Goal: Task Accomplishment & Management: Complete application form

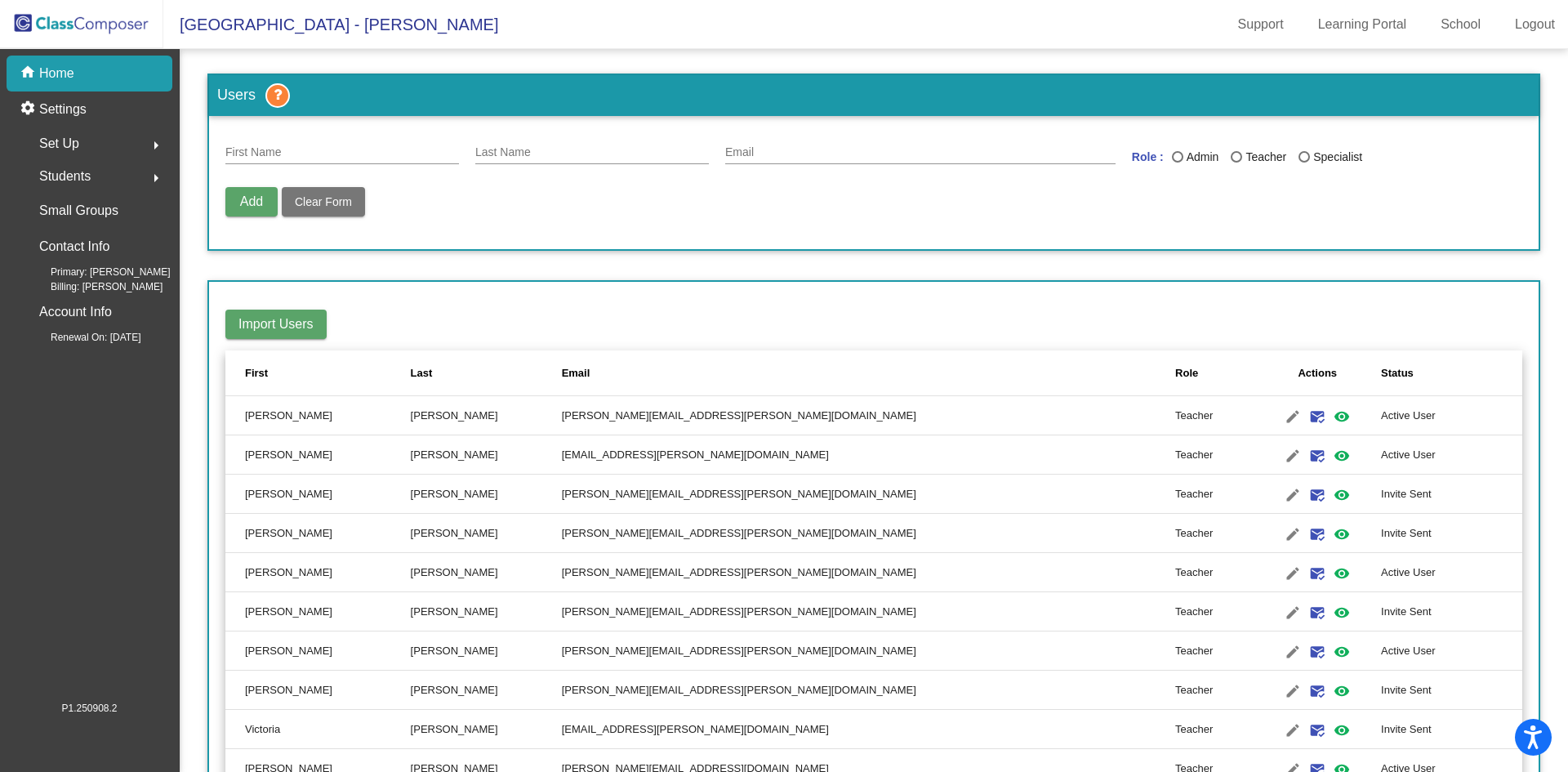
click at [92, 134] on div "Set Up arrow_right" at bounding box center [94, 143] width 156 height 32
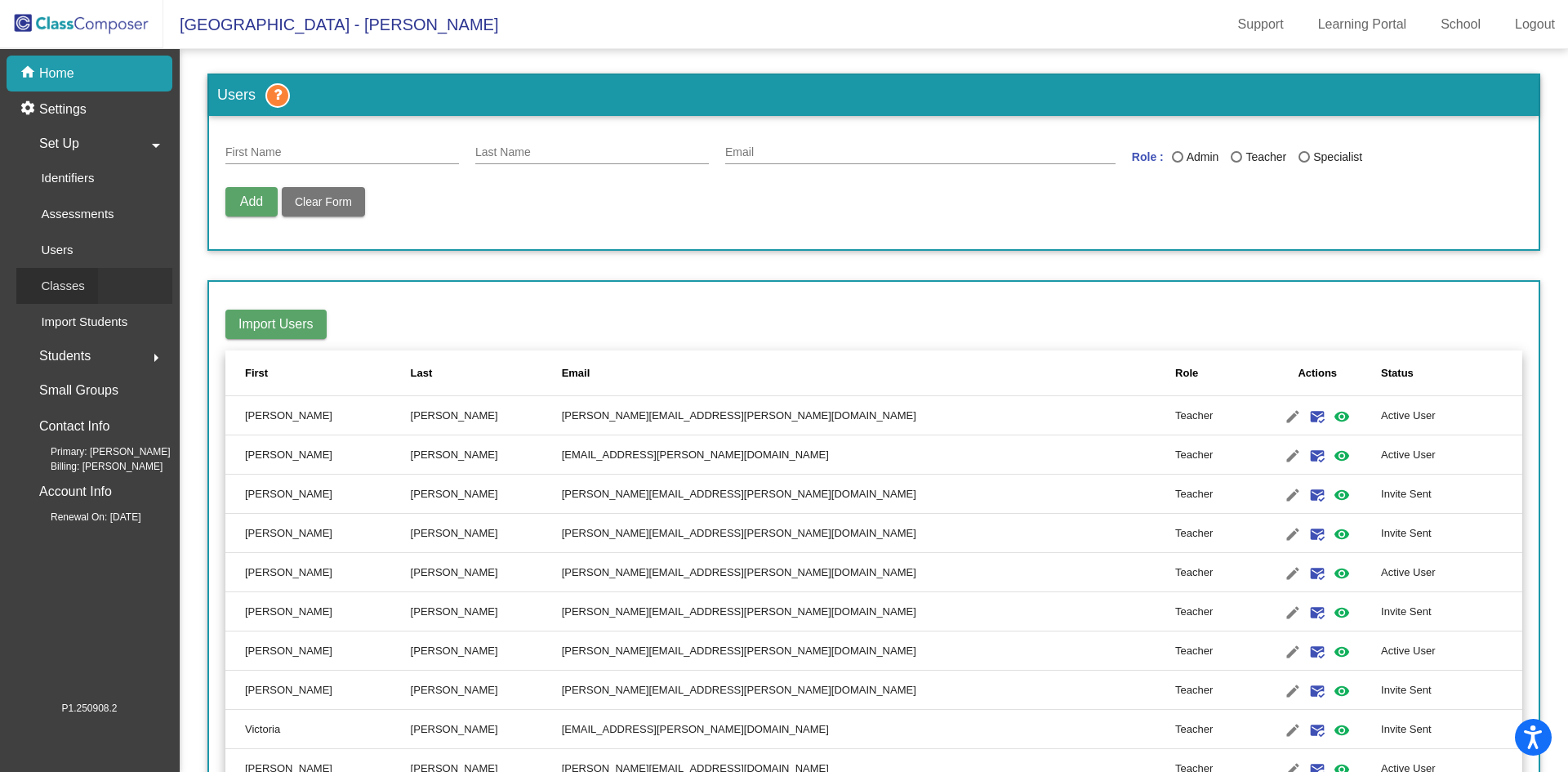
click at [81, 294] on p "Classes" at bounding box center [62, 286] width 43 height 20
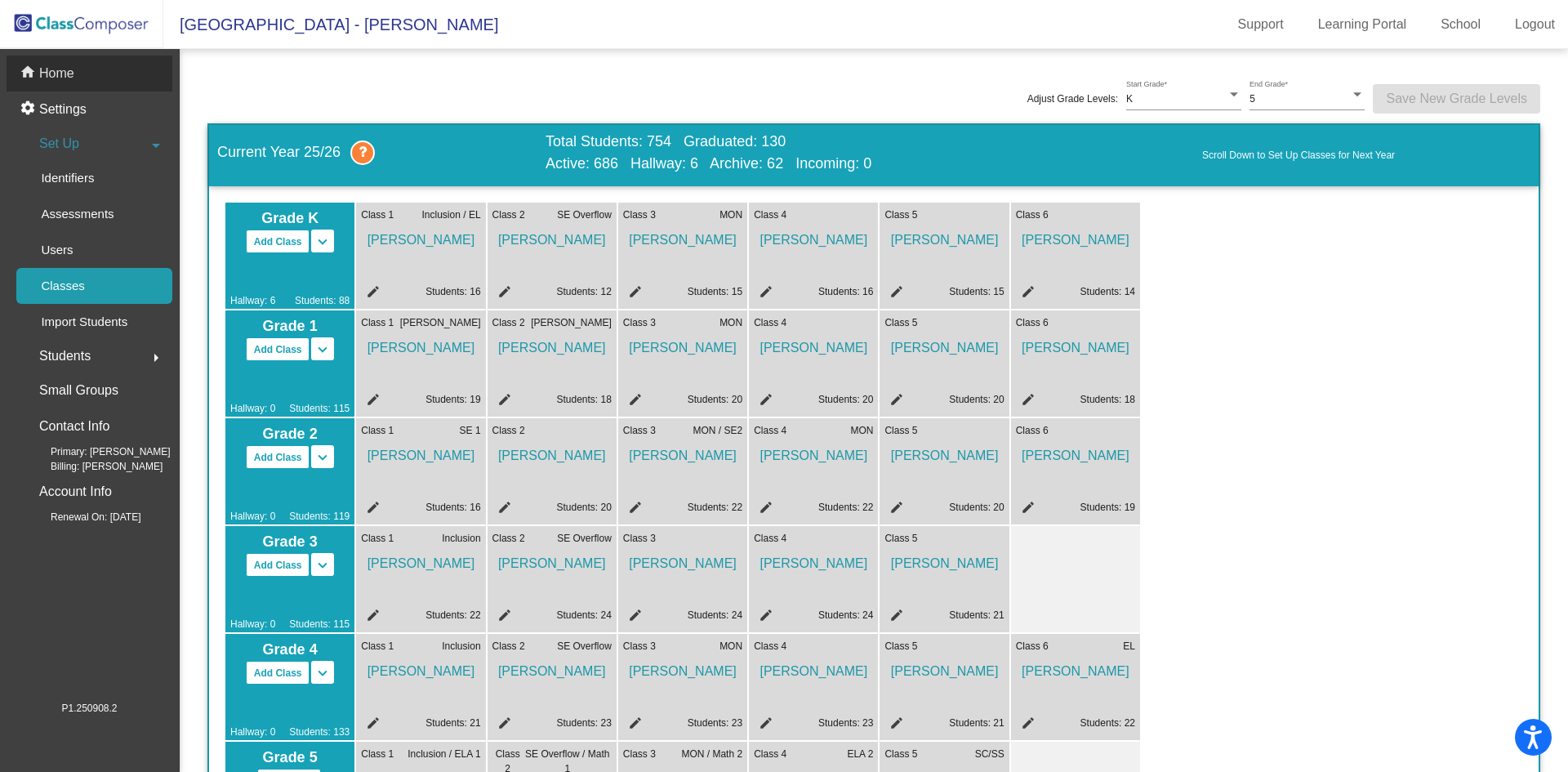
click at [63, 62] on div "home Home" at bounding box center [89, 74] width 166 height 36
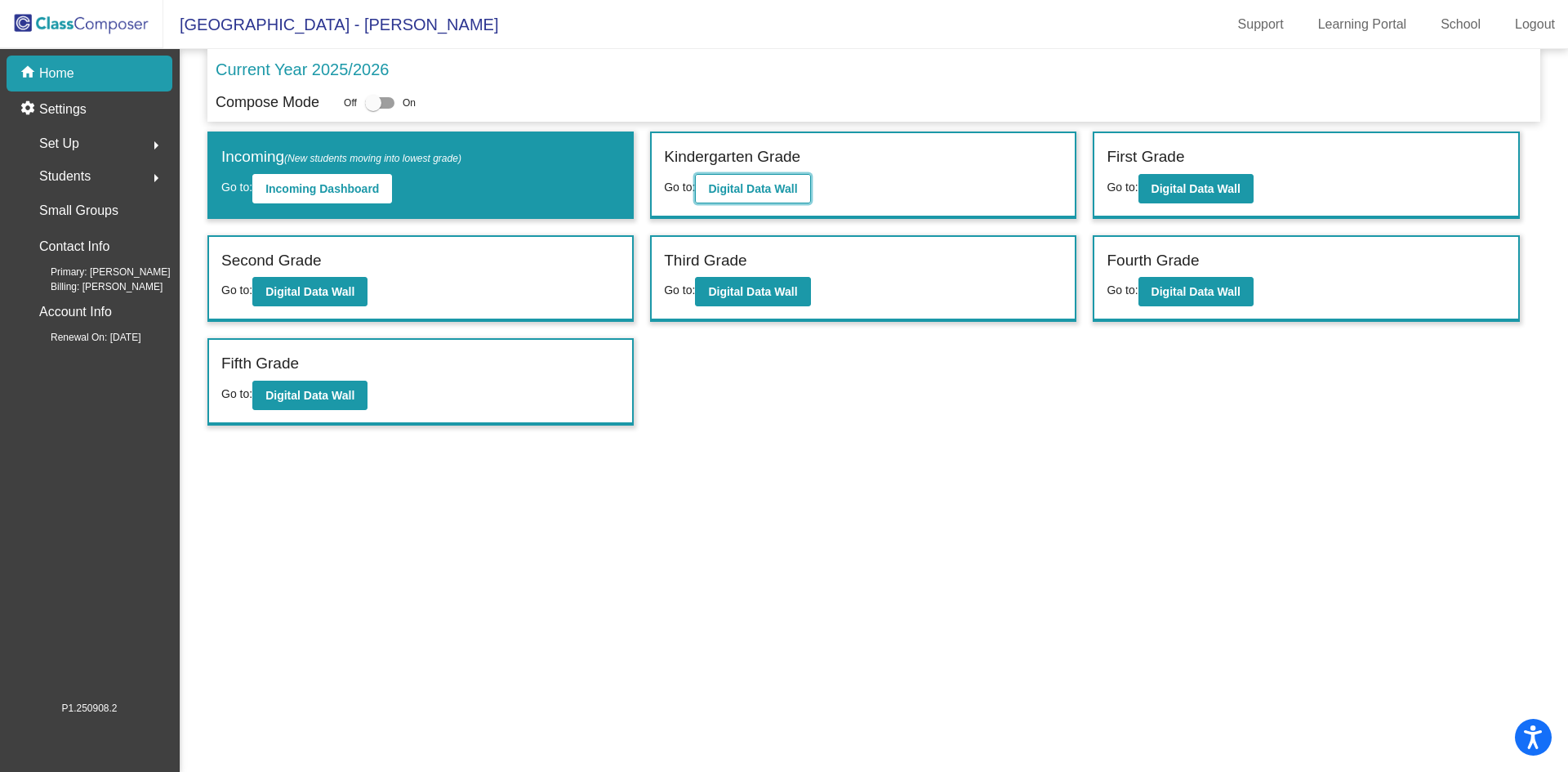
click at [727, 178] on button "Digital Data Wall" at bounding box center [753, 188] width 115 height 30
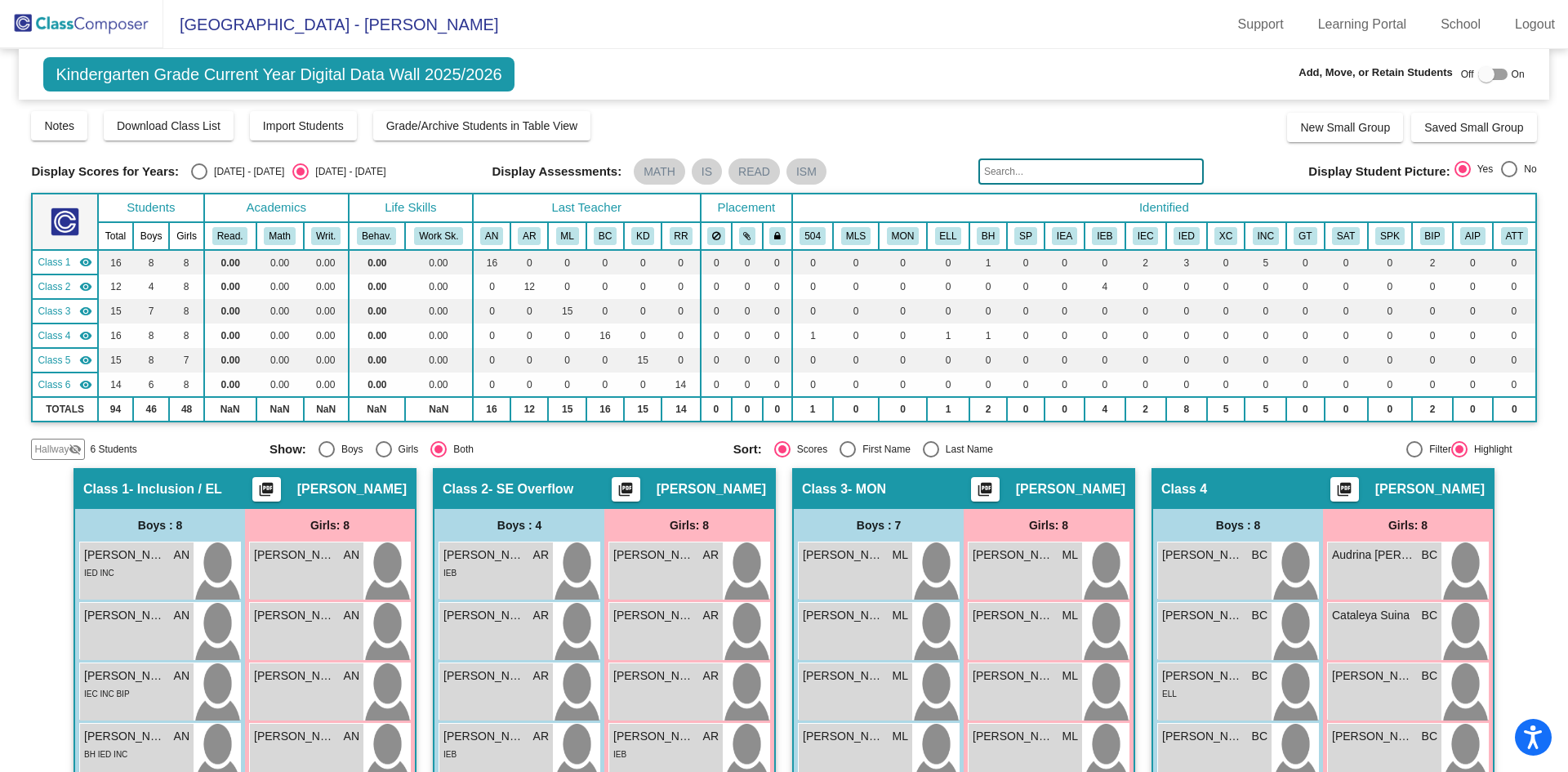
click at [1496, 75] on div at bounding box center [1492, 74] width 30 height 12
checkbox input "true"
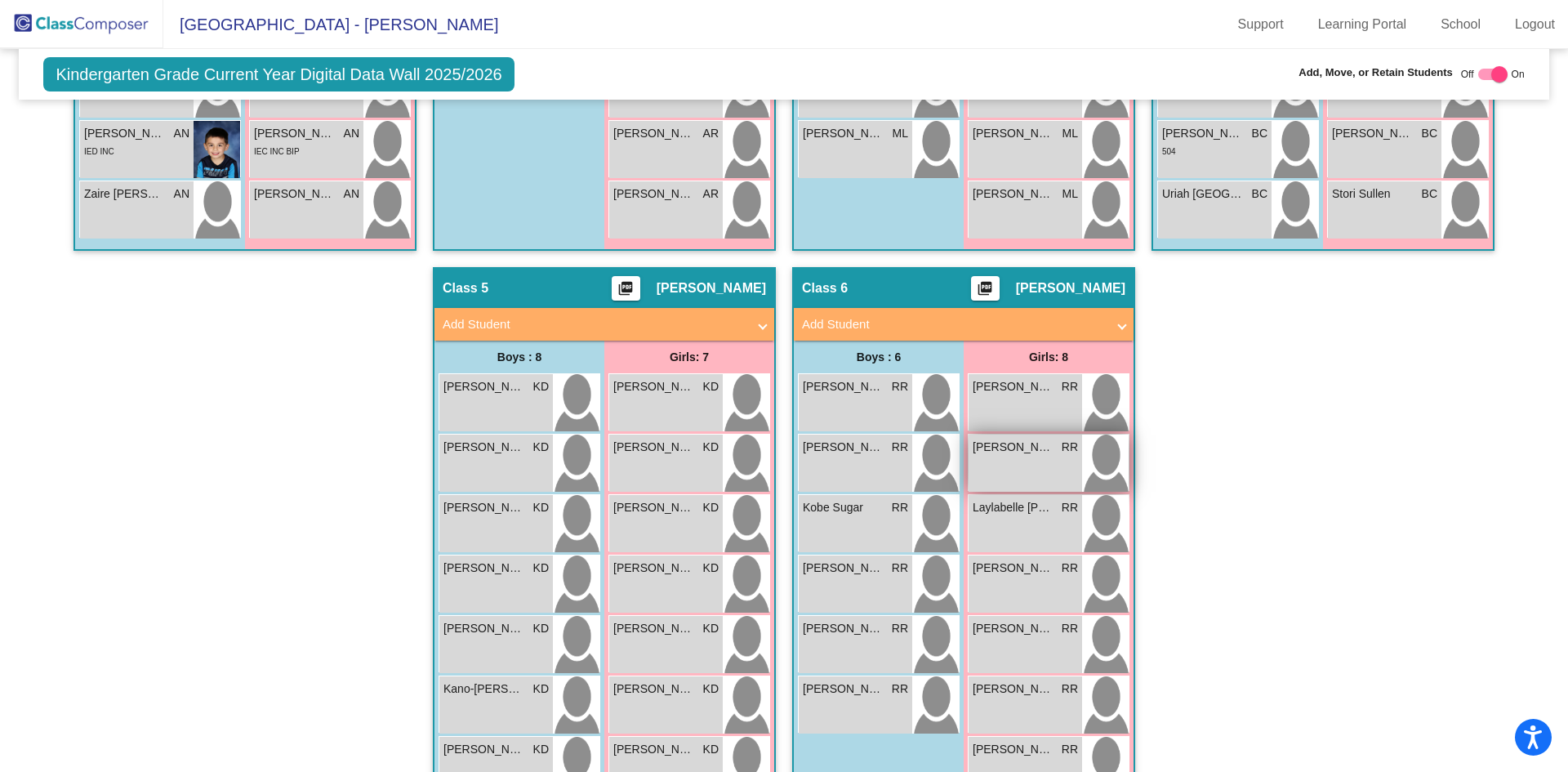
scroll to position [898, 0]
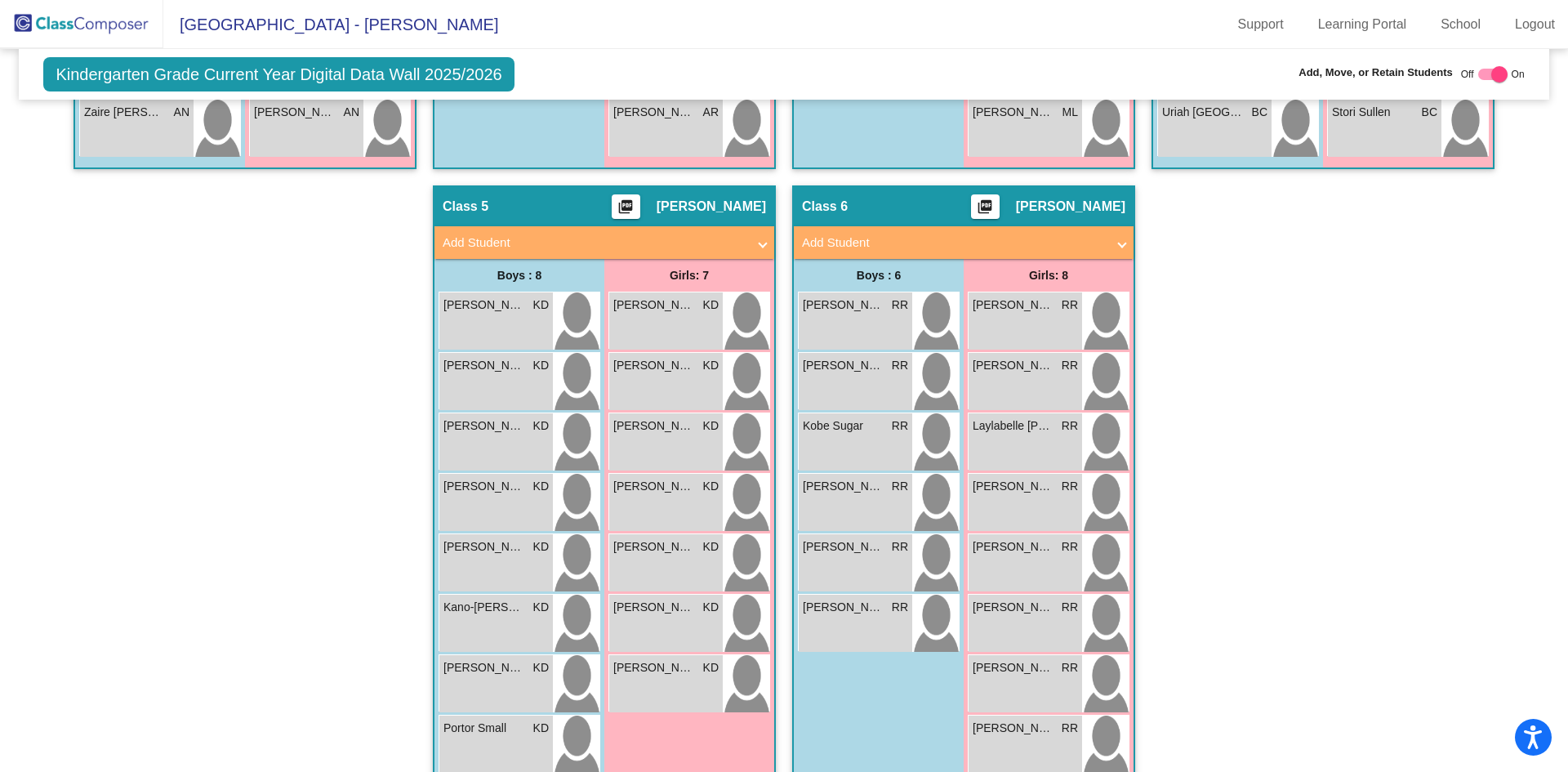
click at [759, 237] on span at bounding box center [762, 243] width 6 height 19
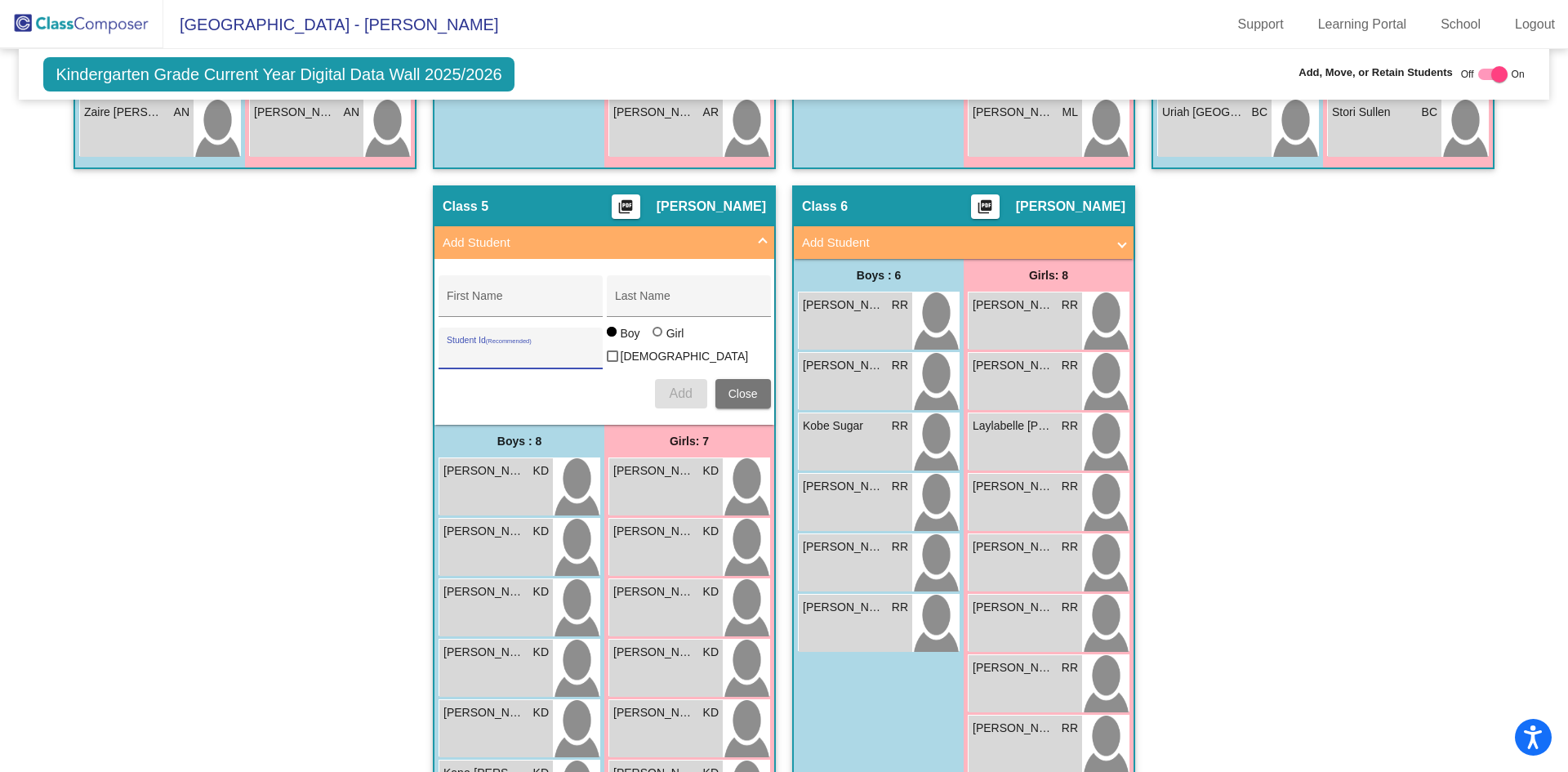
click at [513, 350] on input "Student Id (Recommended)" at bounding box center [519, 354] width 147 height 13
click at [506, 363] on div "Student Id (Recommended)" at bounding box center [519, 352] width 147 height 33
paste input "300054797"
type input "300054797"
click at [504, 290] on div "First Name" at bounding box center [519, 300] width 147 height 33
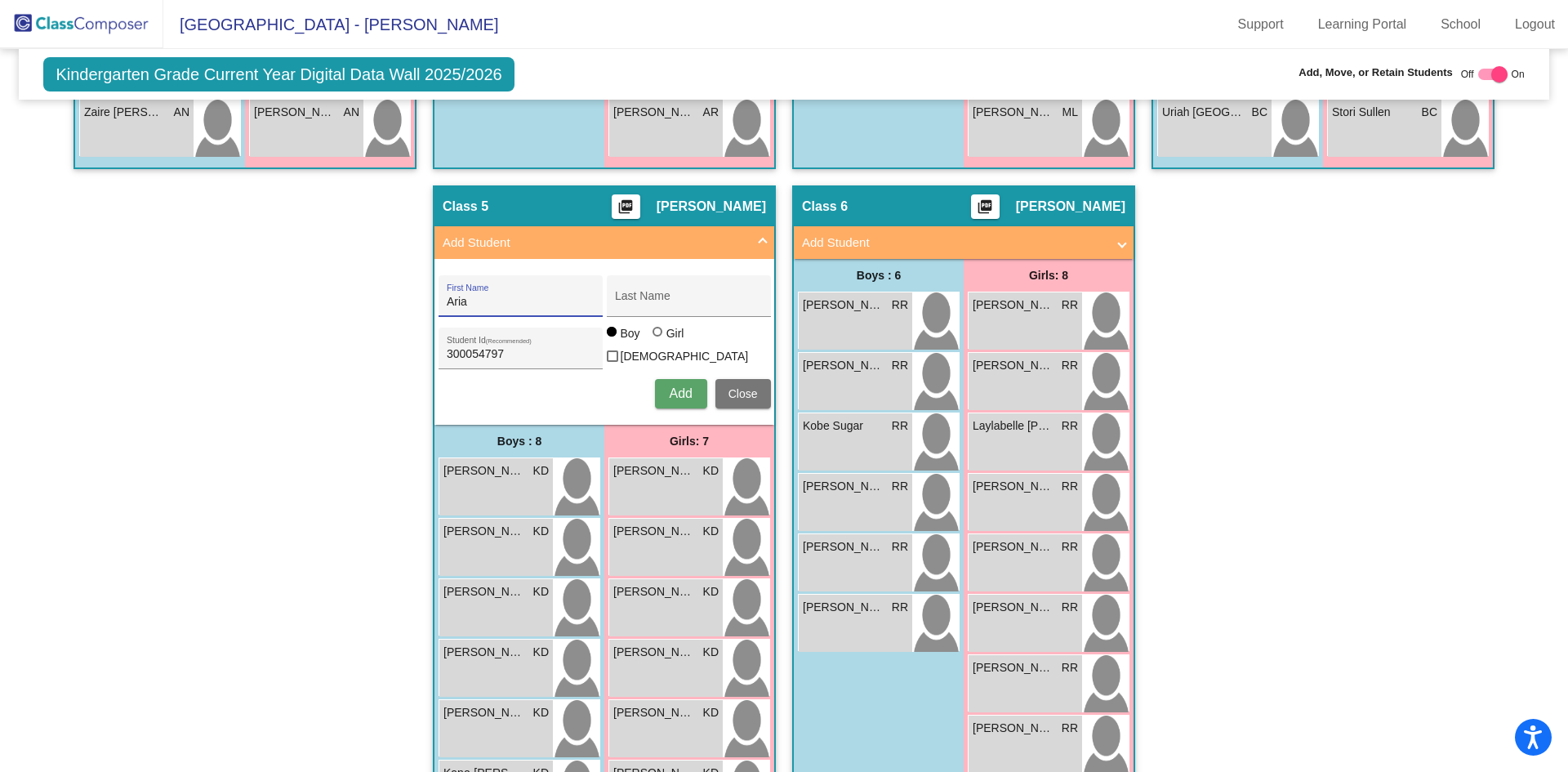
type input "Aria"
type input "Martinez"
drag, startPoint x: 652, startPoint y: 342, endPoint x: 700, endPoint y: 363, distance: 52.4
click at [657, 332] on div at bounding box center [657, 332] width 0 height 0
click at [658, 341] on input "Girl" at bounding box center [658, 340] width 1 height 1
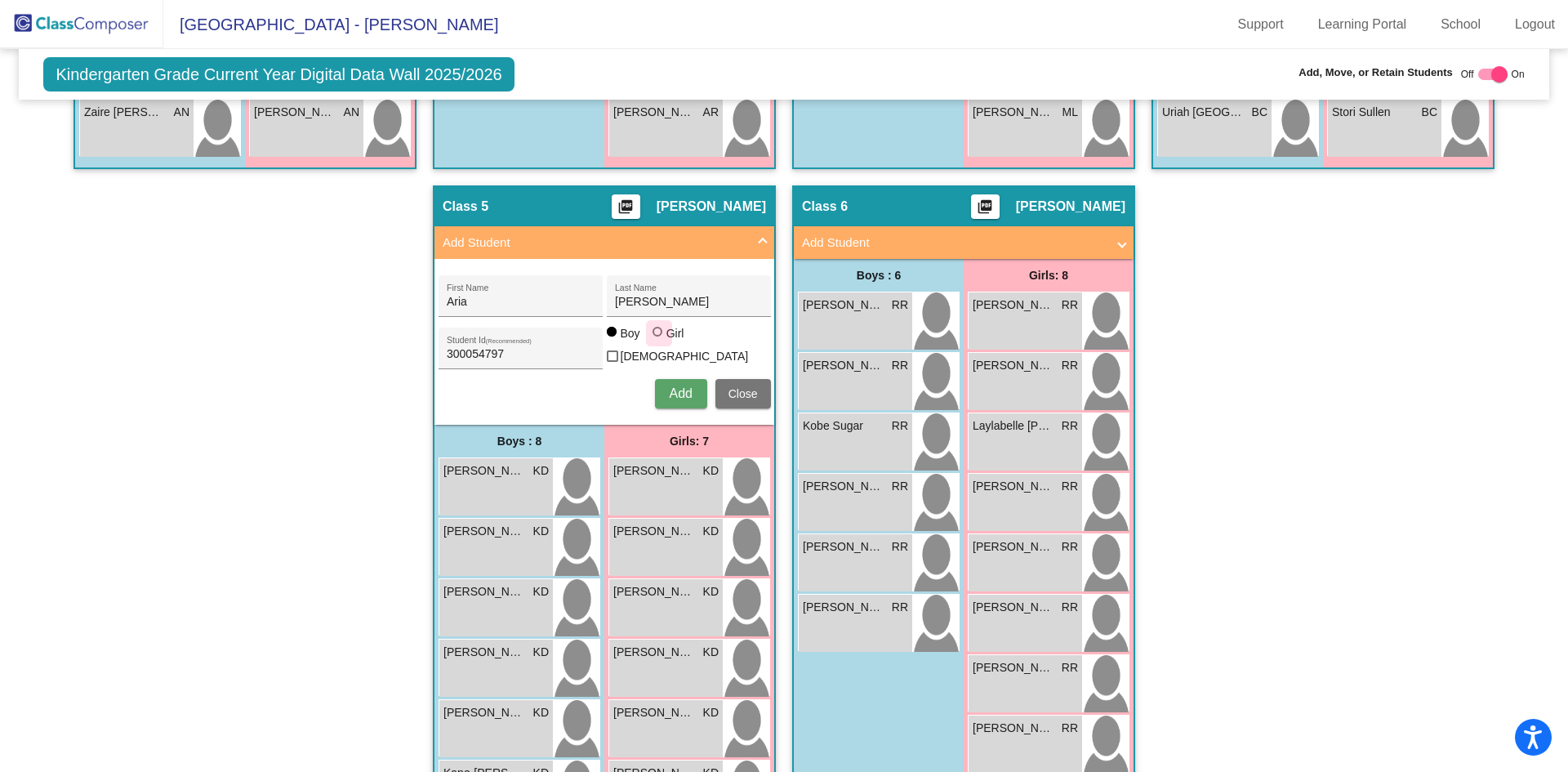
radio input "true"
click at [669, 391] on span "Add" at bounding box center [680, 392] width 23 height 14
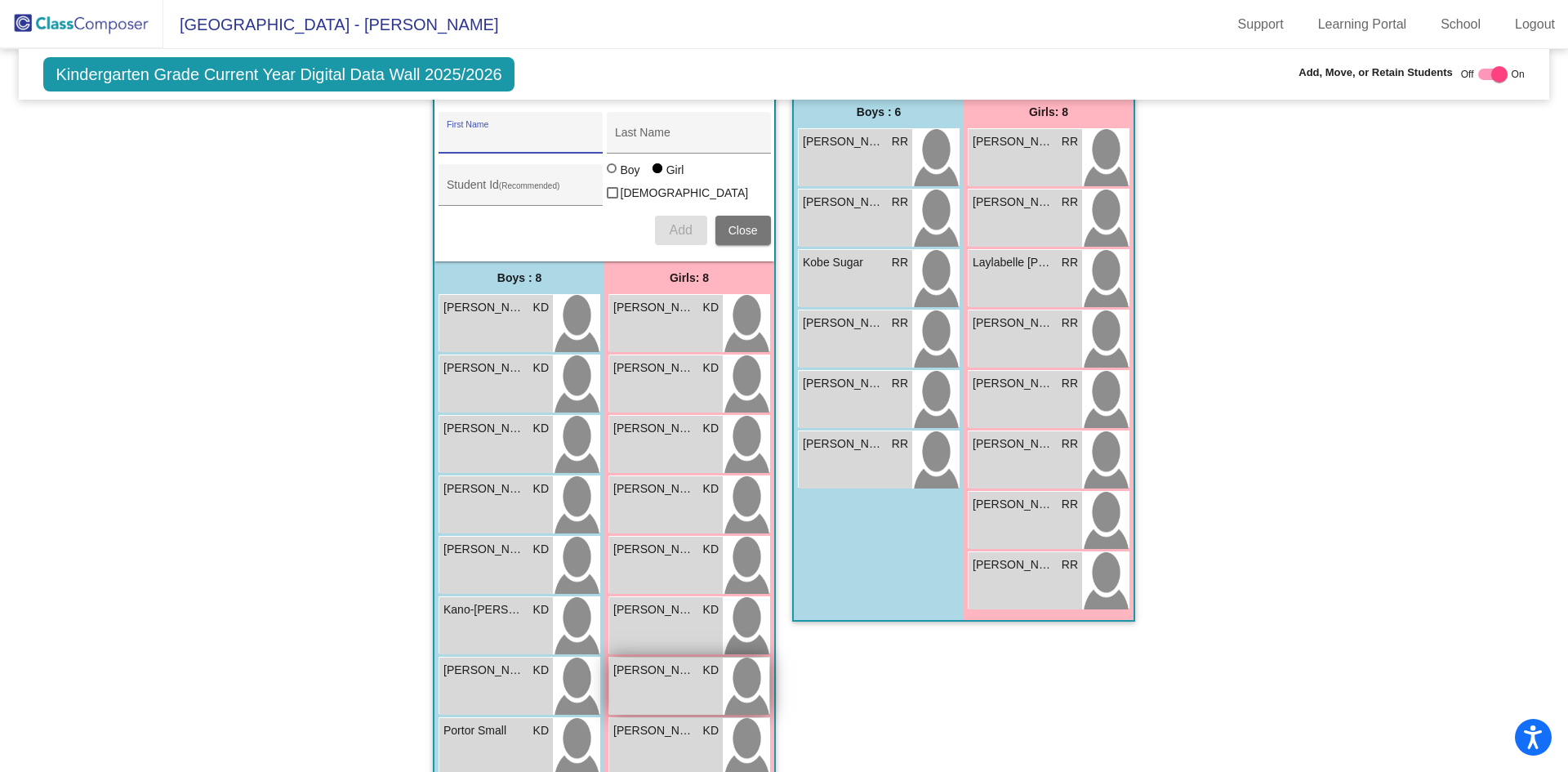
scroll to position [1089, 0]
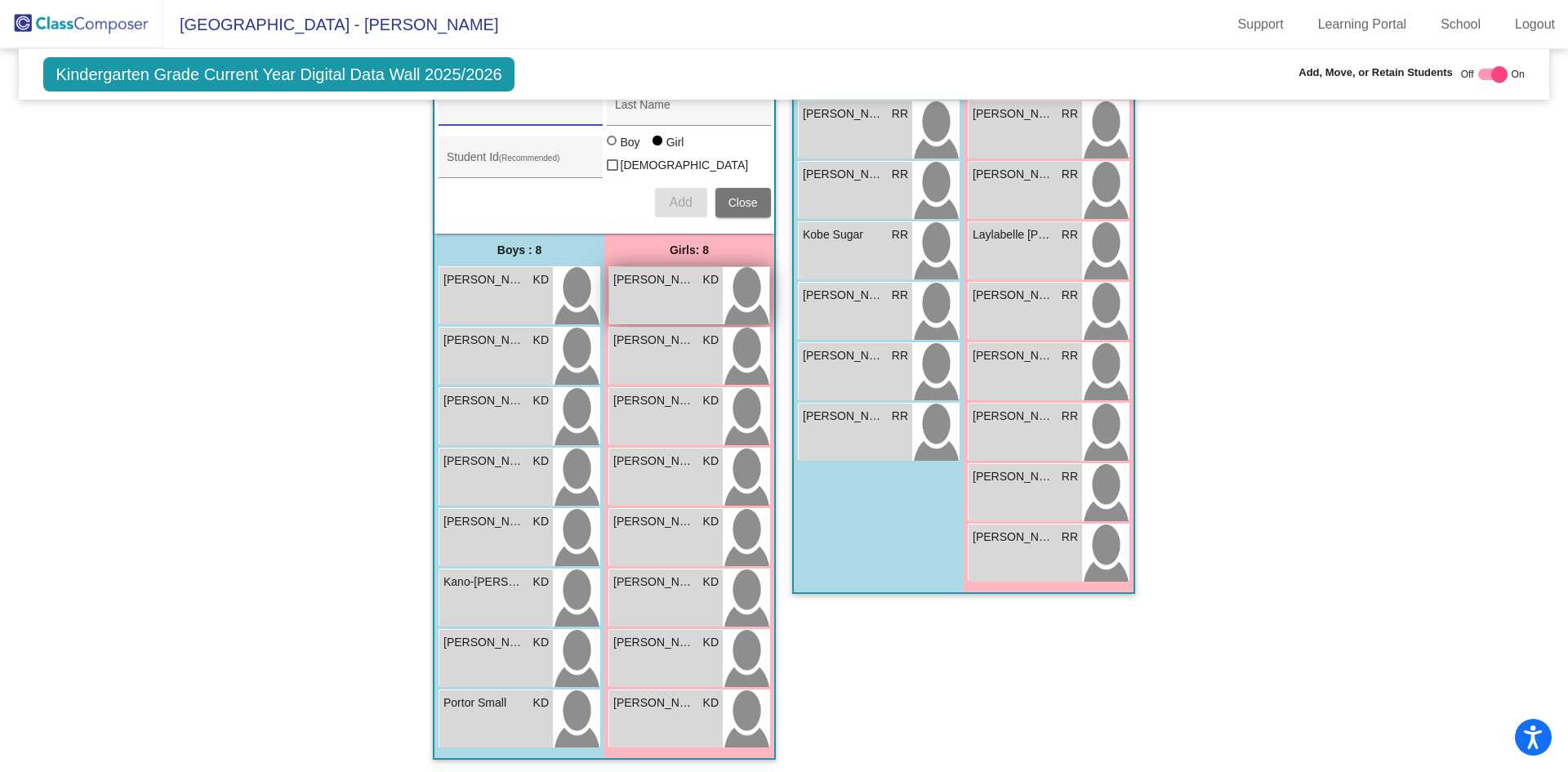
click at [667, 292] on div "Amelia McDowell KD lock do_not_disturb_alt" at bounding box center [665, 295] width 114 height 57
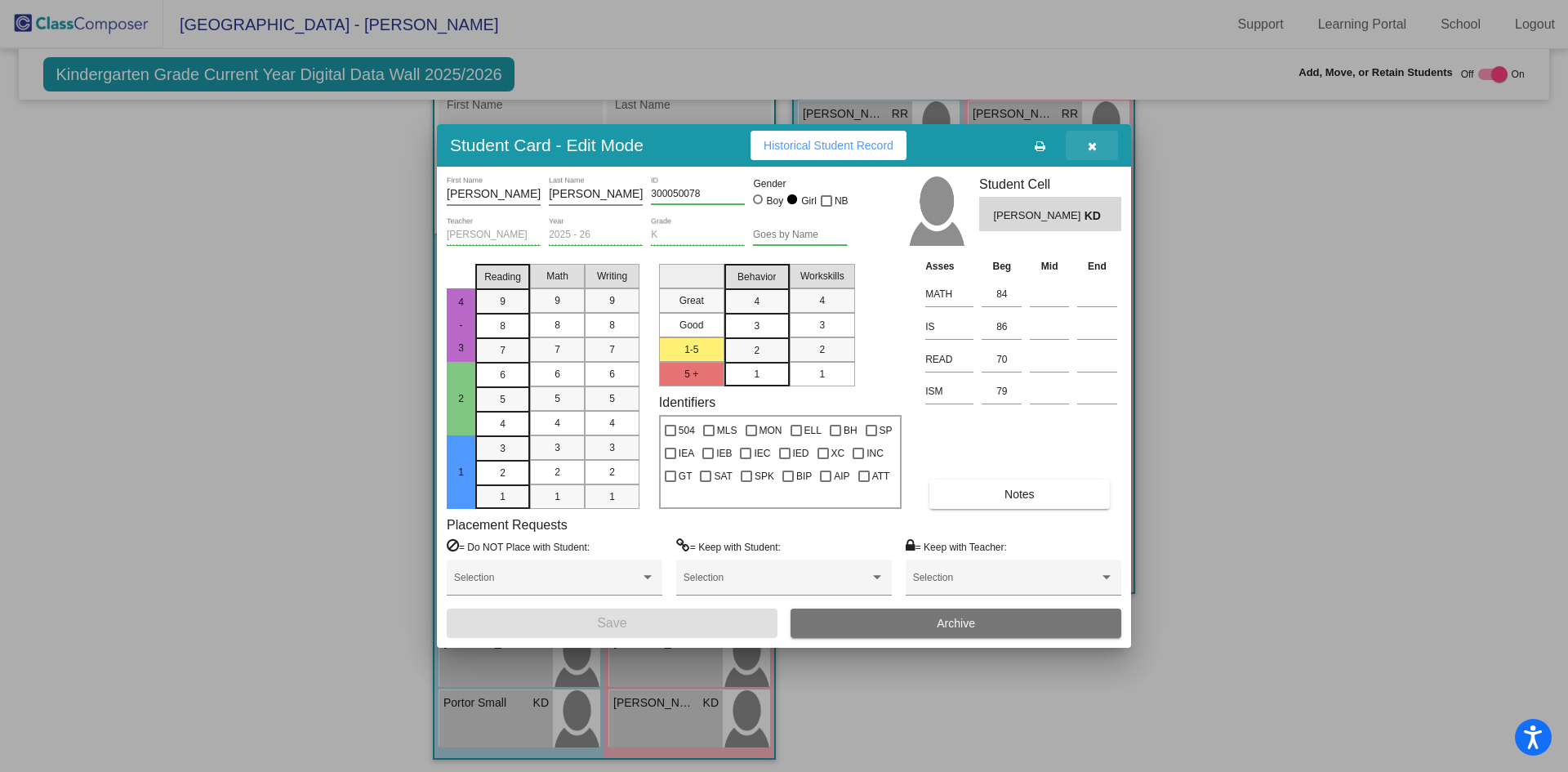
click at [1087, 143] on icon "button" at bounding box center [1092, 146] width 9 height 12
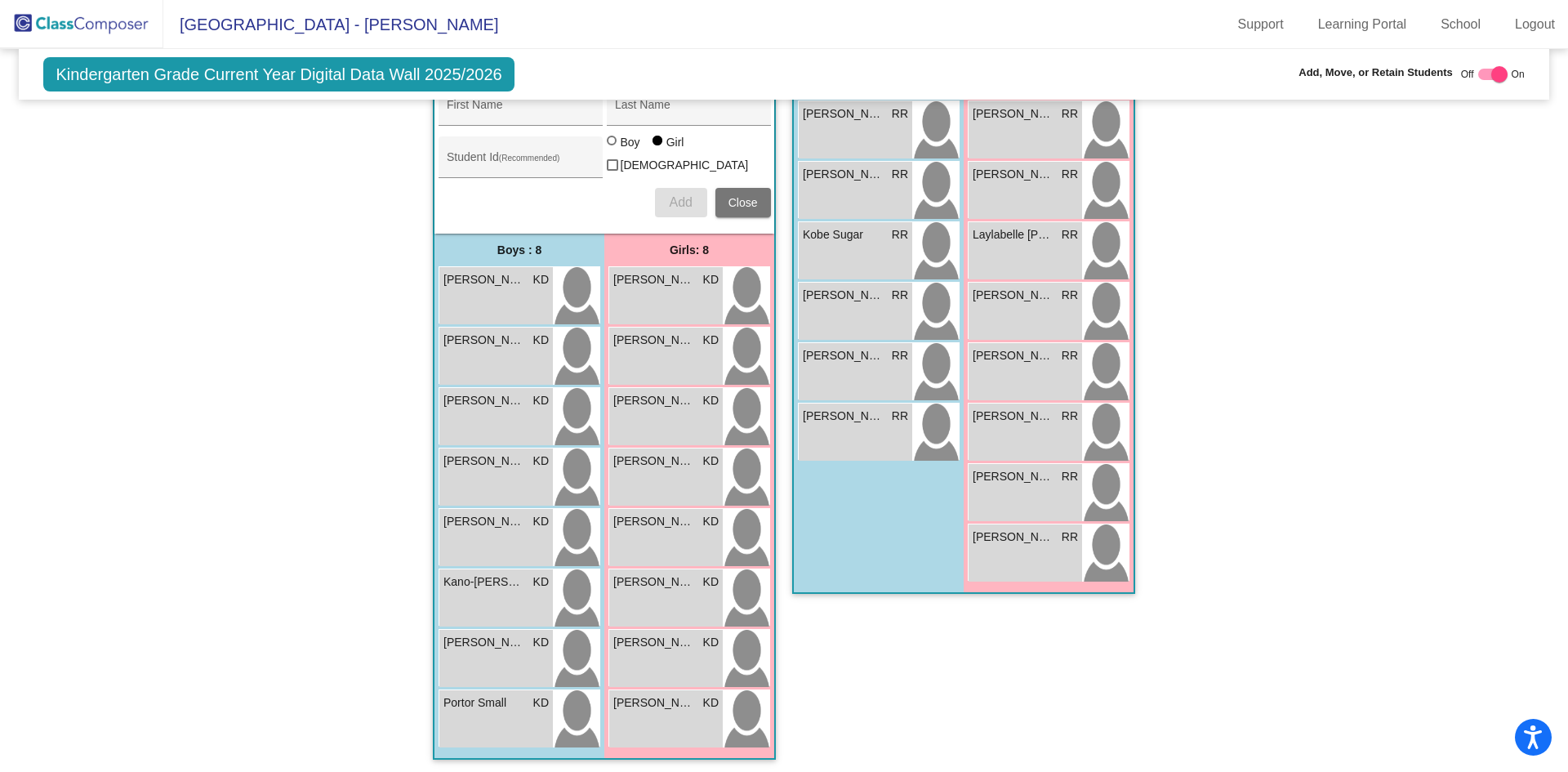
scroll to position [1007, 0]
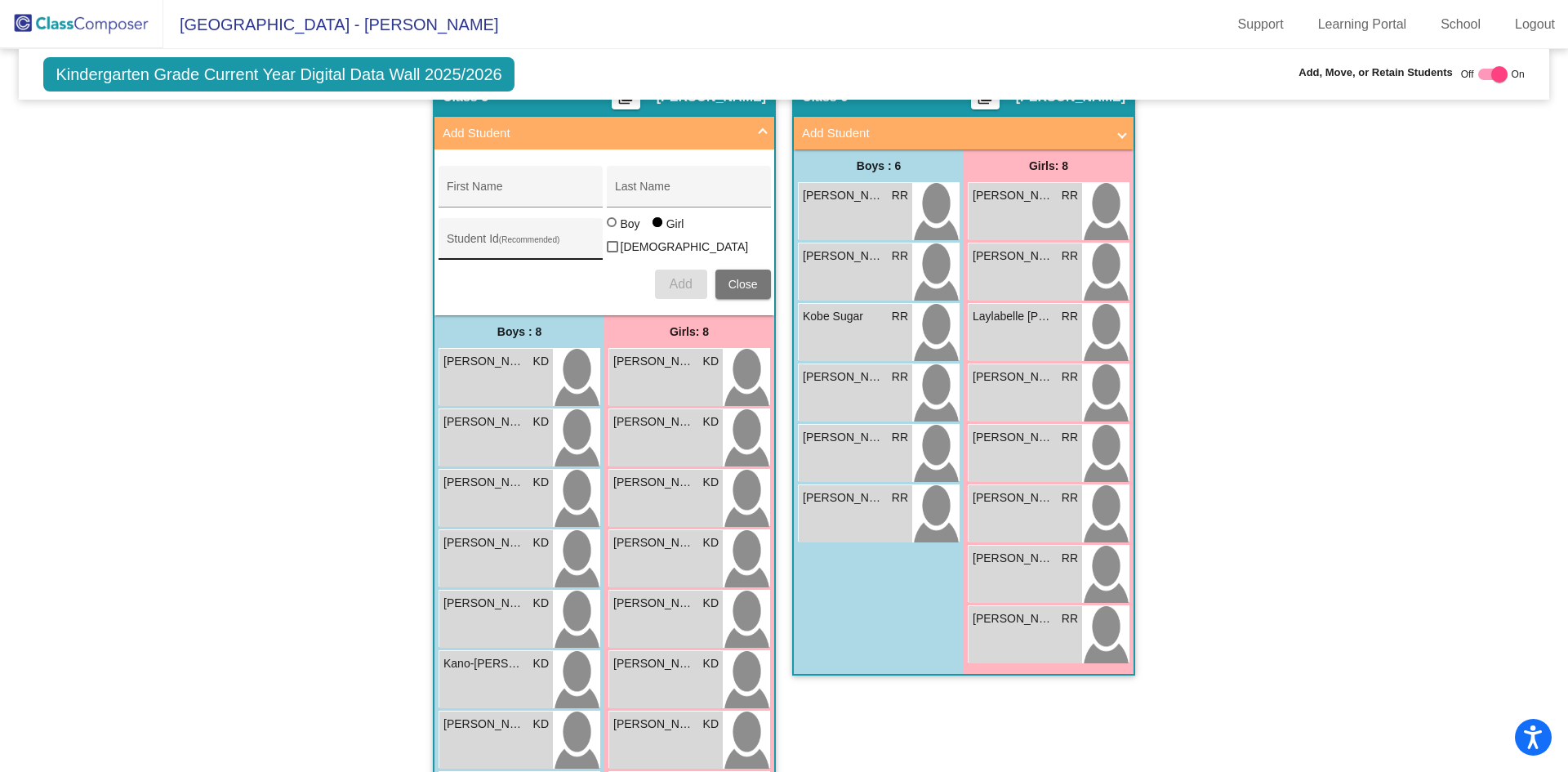
click at [507, 233] on div "Student Id (Recommended)" at bounding box center [519, 243] width 147 height 33
paste input "300056138"
type input "300056138"
click at [488, 188] on input "First Name" at bounding box center [519, 192] width 147 height 13
type input "Alaia"
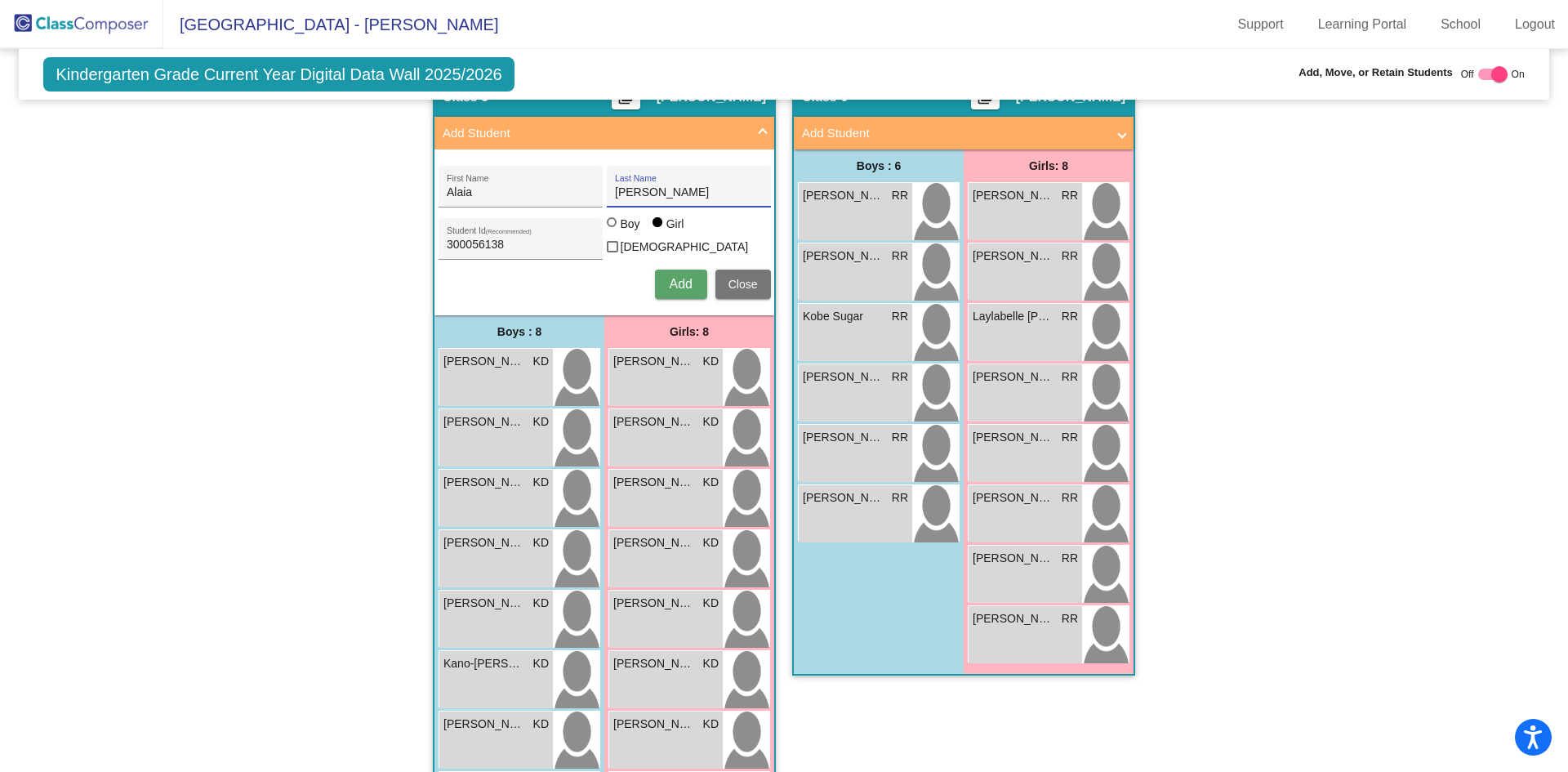
type input "Wright"
click at [681, 277] on span "Add" at bounding box center [680, 283] width 23 height 14
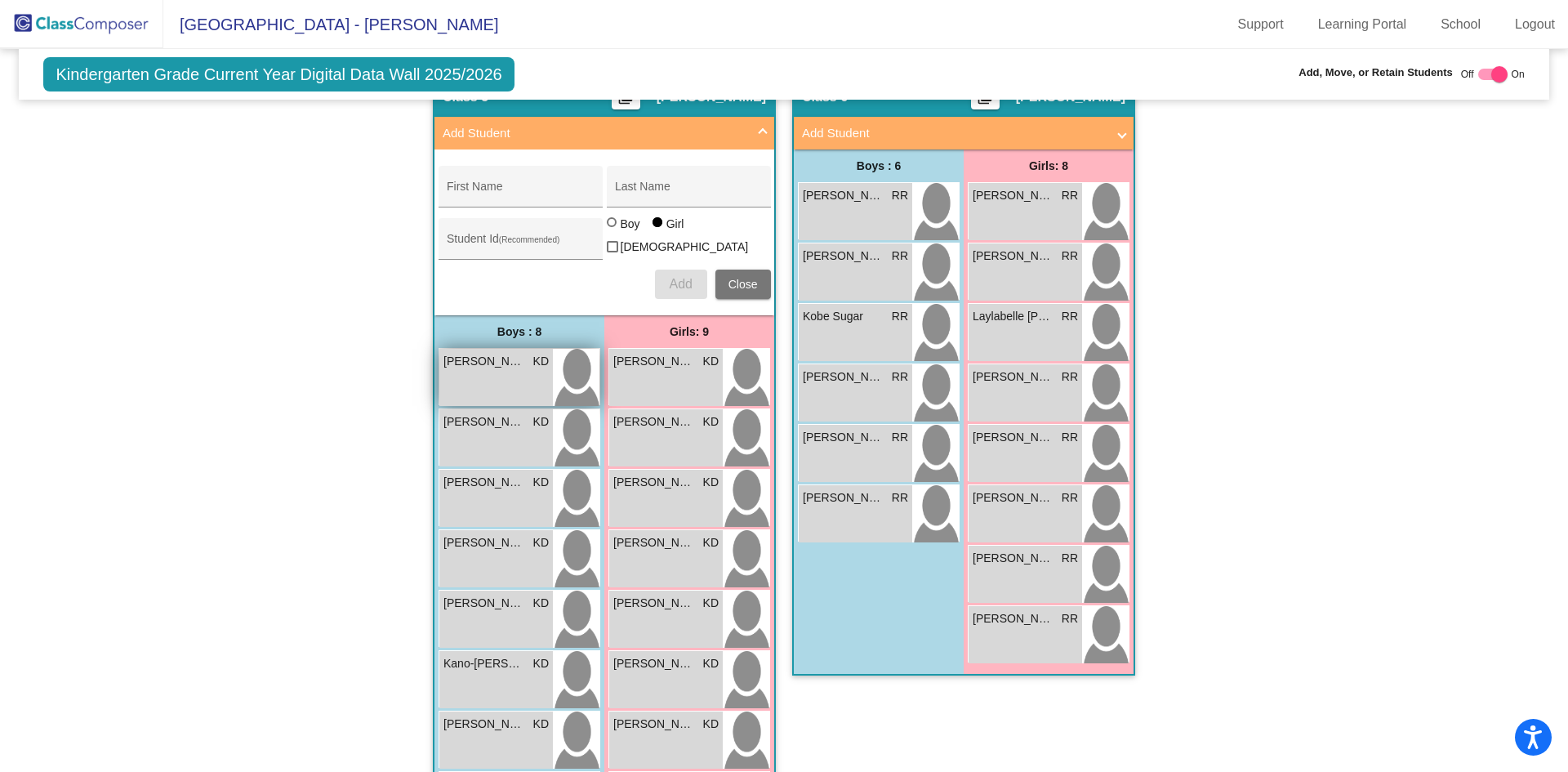
click at [485, 378] on div "Elias Akuffo KD lock do_not_disturb_alt" at bounding box center [496, 377] width 114 height 57
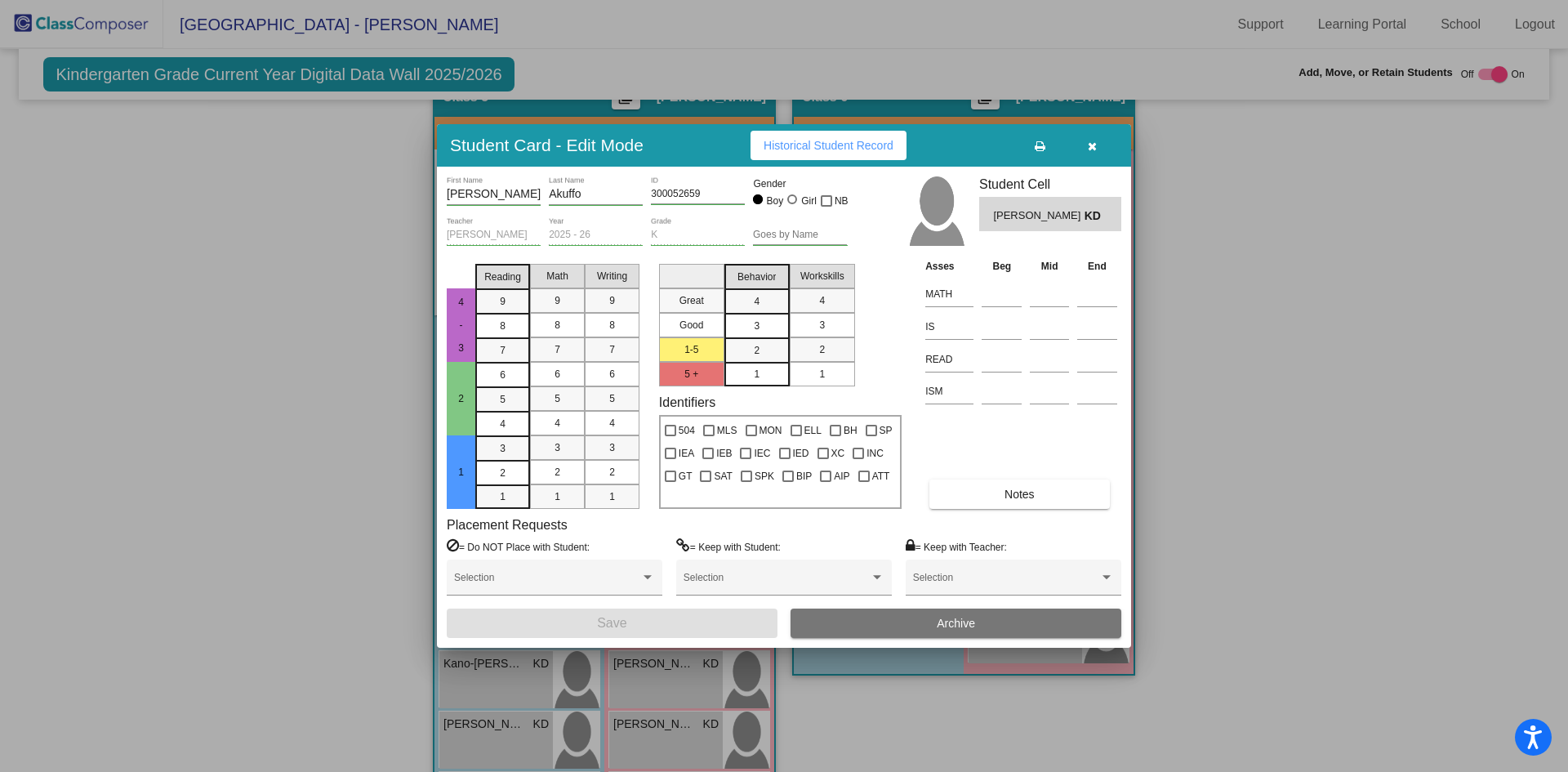
click at [975, 620] on span "Archive" at bounding box center [956, 623] width 39 height 13
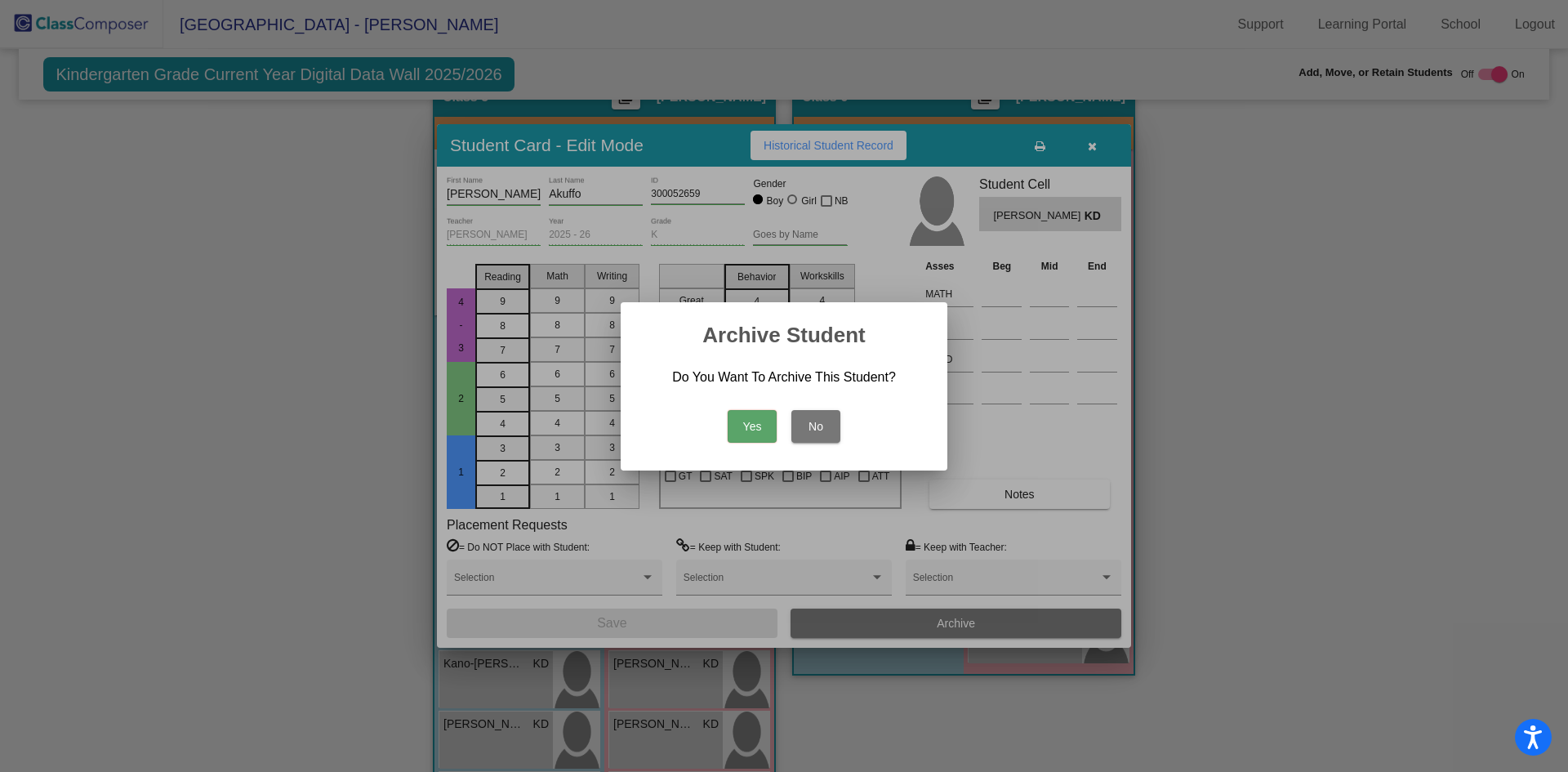
click at [751, 427] on button "Yes" at bounding box center [752, 427] width 49 height 32
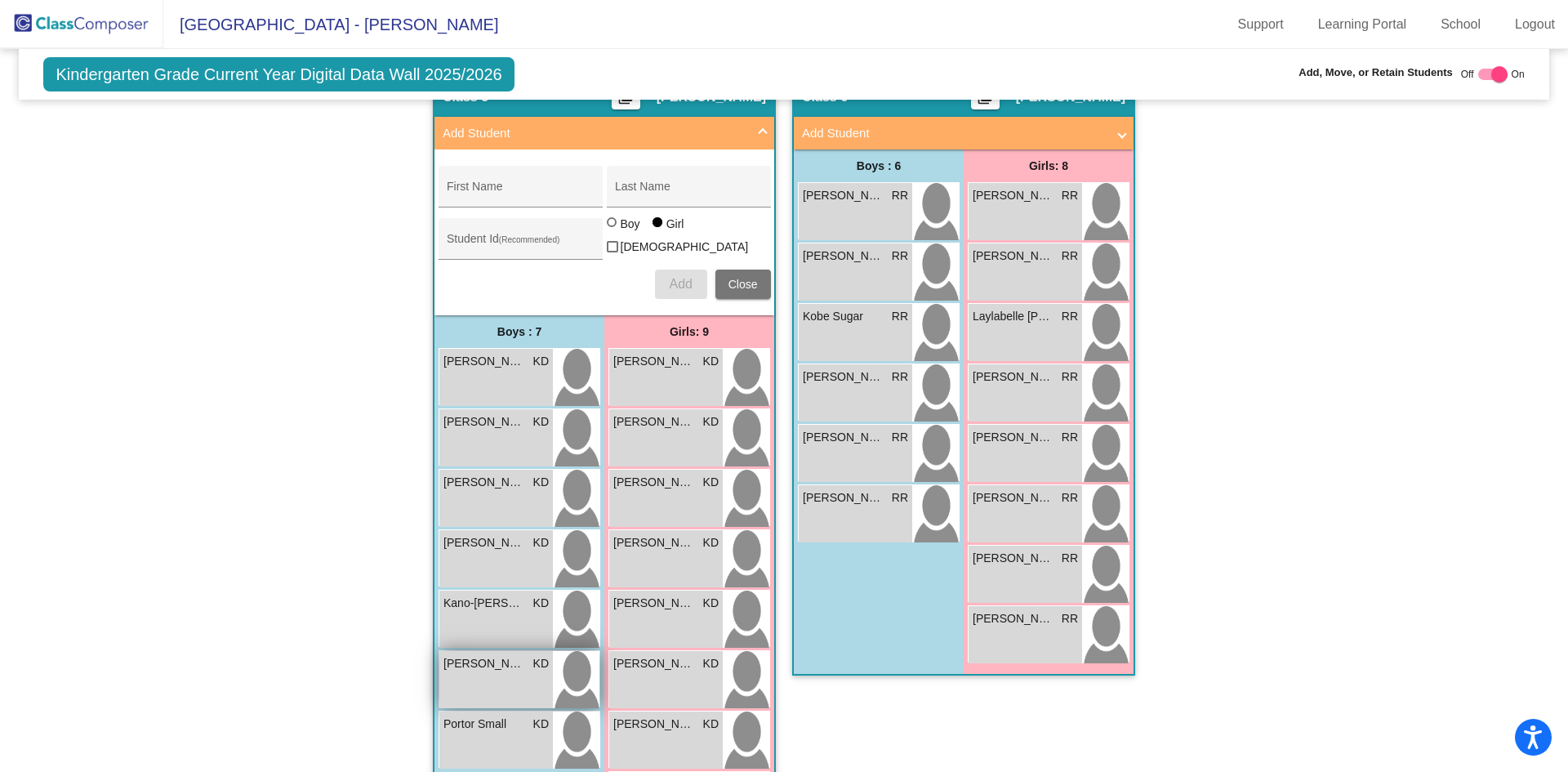
scroll to position [1150, 0]
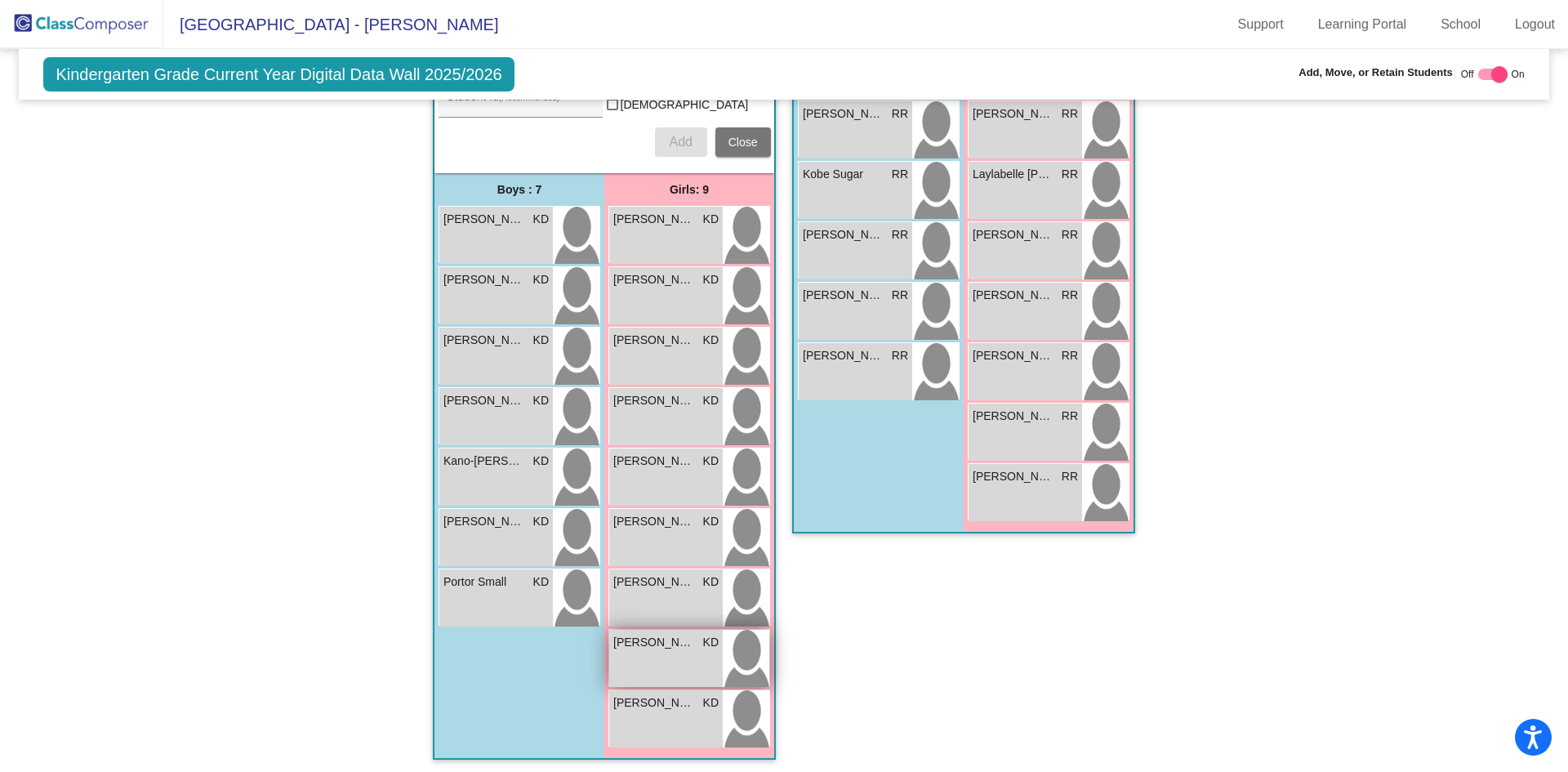
click at [658, 649] on div "Savannah Taylor KD lock do_not_disturb_alt" at bounding box center [665, 657] width 114 height 57
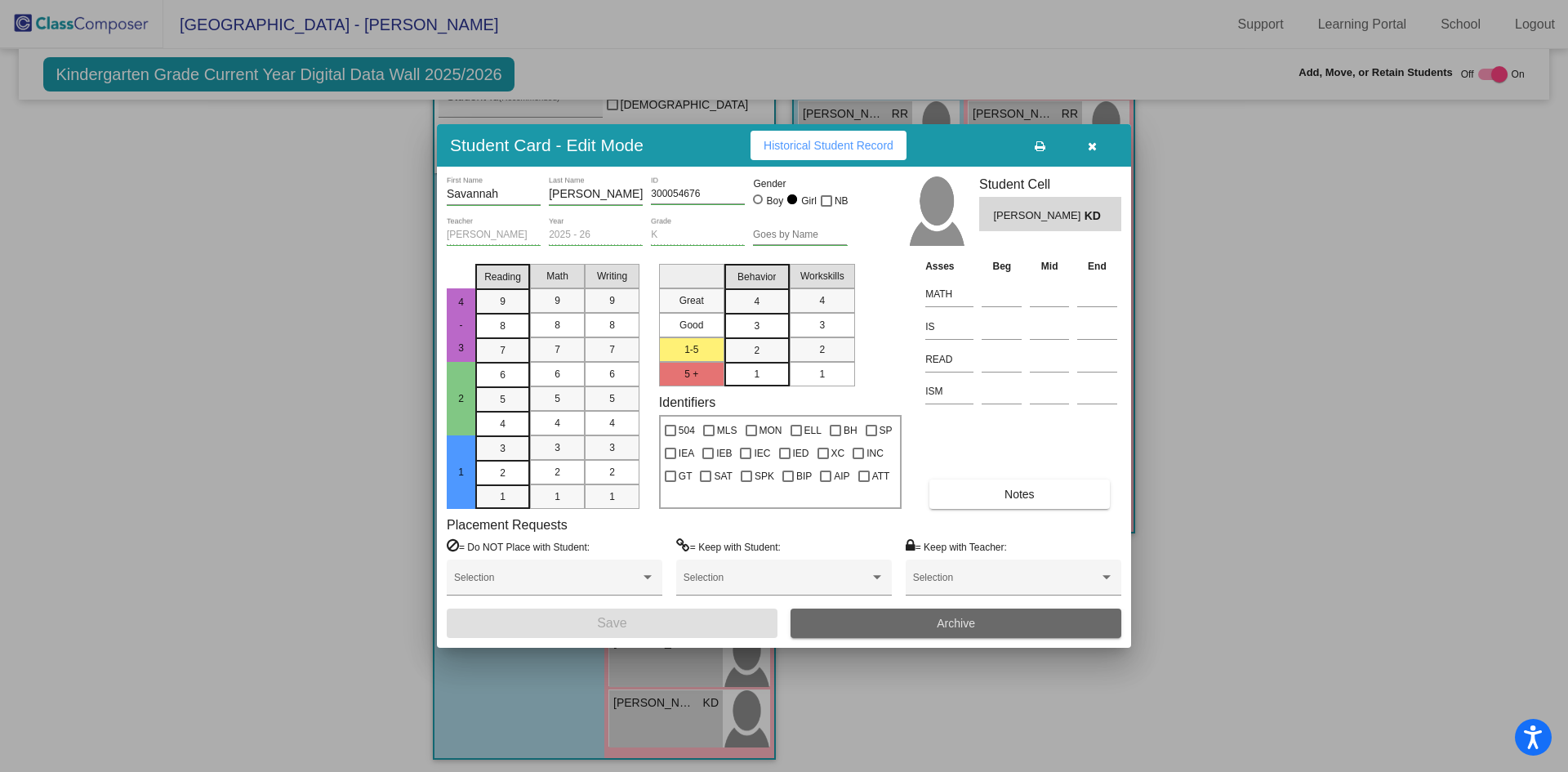
click at [929, 627] on button "Archive" at bounding box center [956, 623] width 331 height 30
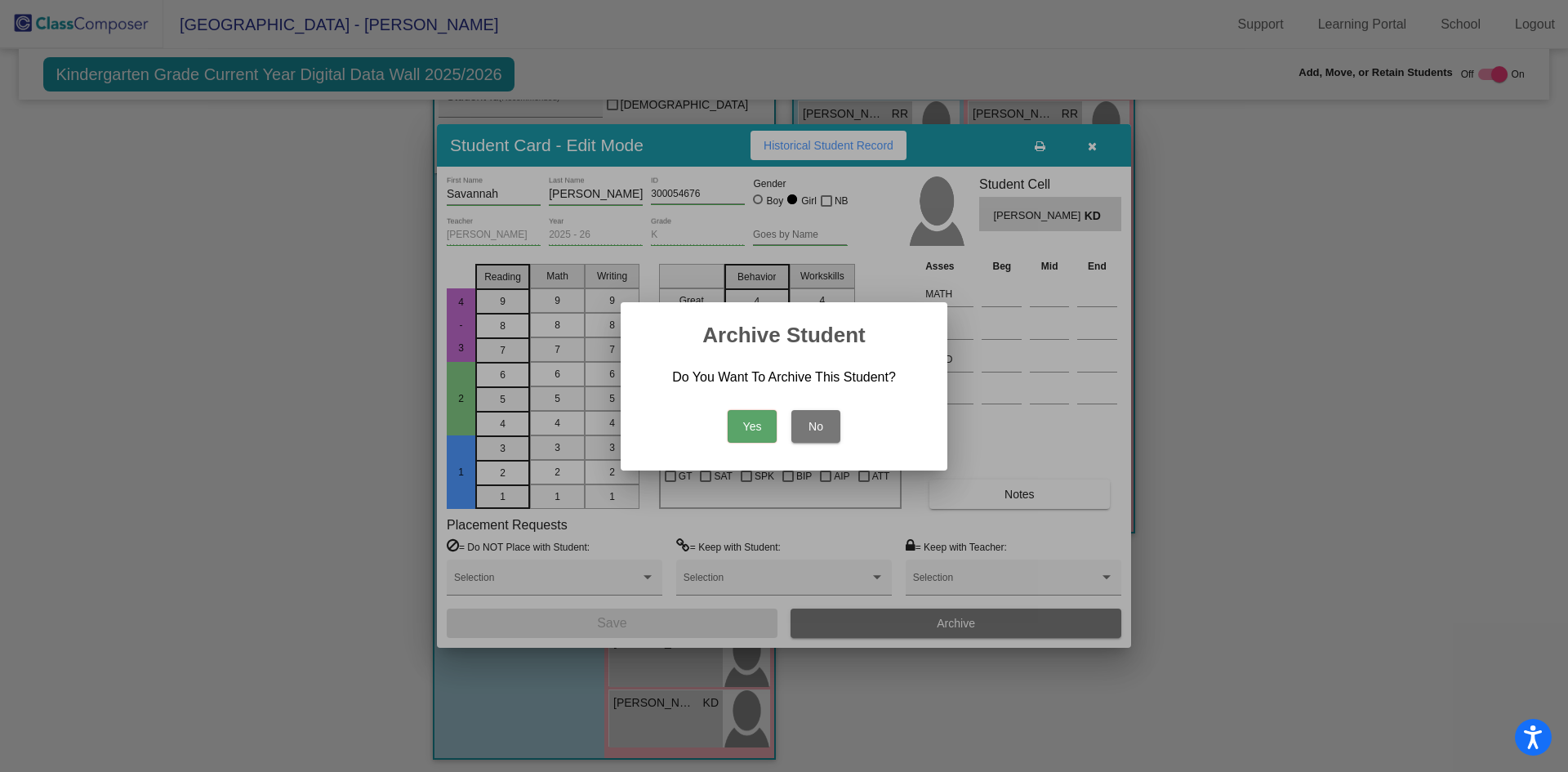
click at [754, 430] on button "Yes" at bounding box center [752, 427] width 49 height 32
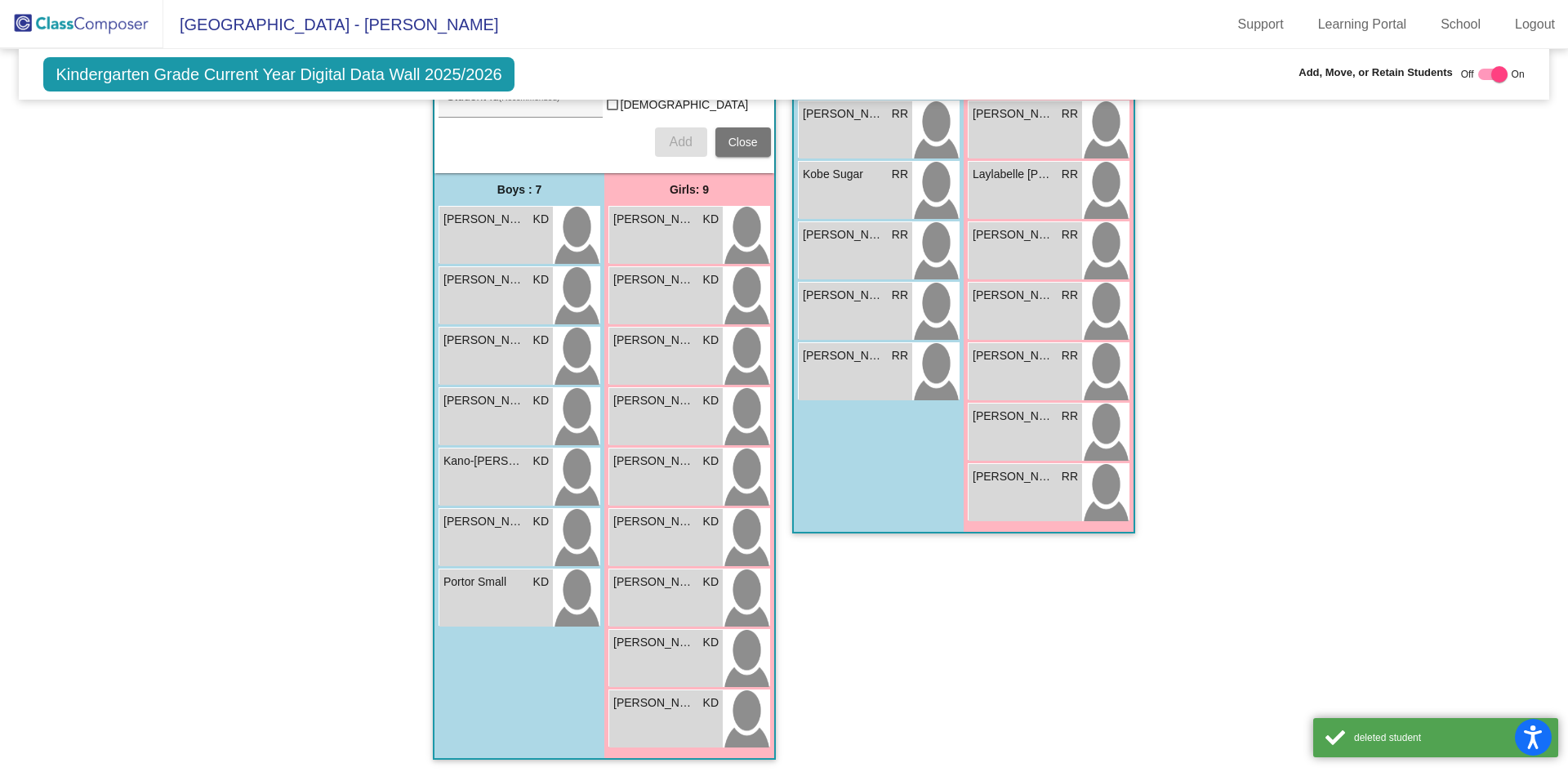
scroll to position [1089, 0]
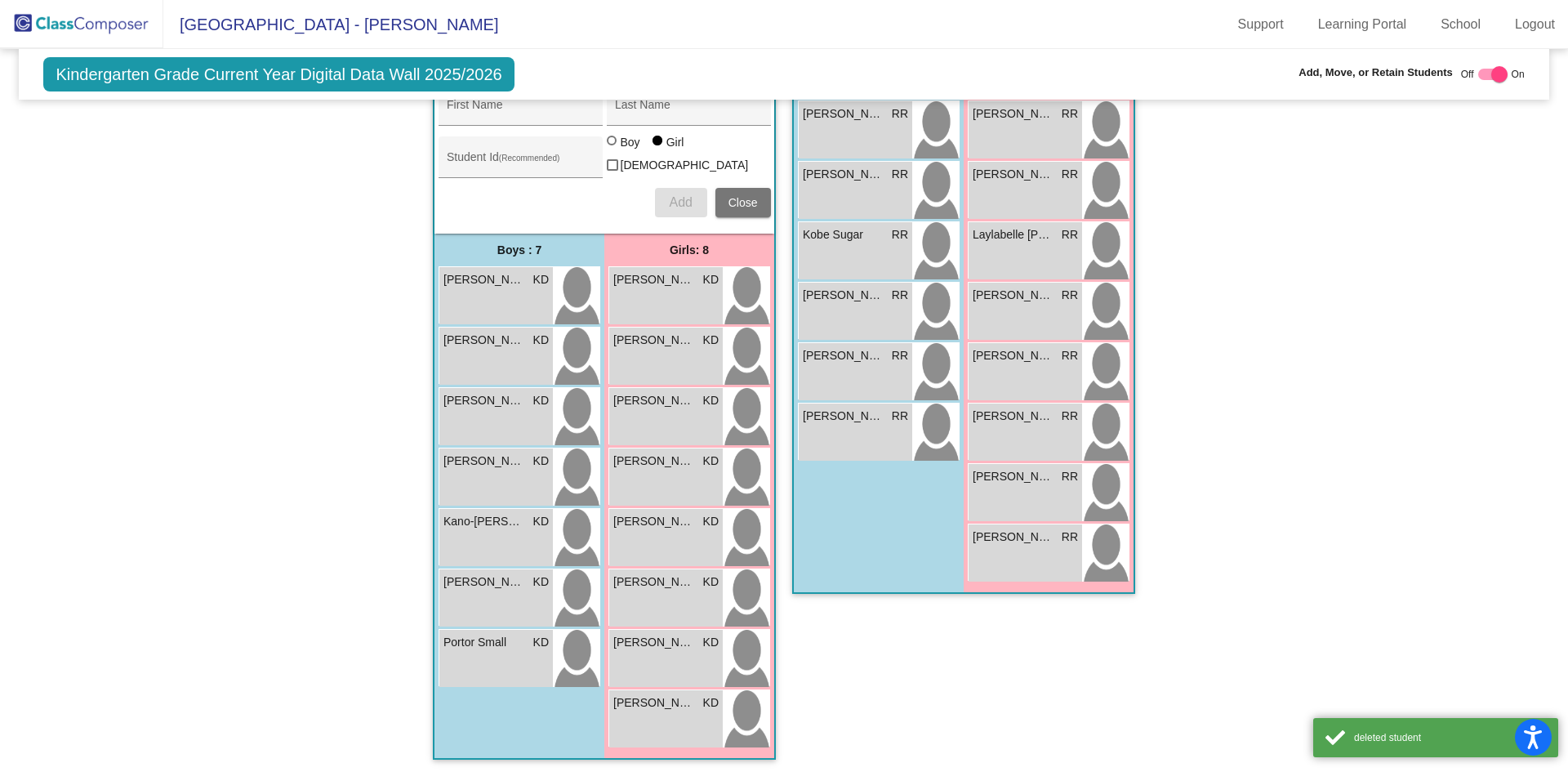
click at [1478, 68] on label at bounding box center [1492, 75] width 30 height 20
checkbox input "false"
